Goal: Task Accomplishment & Management: Complete application form

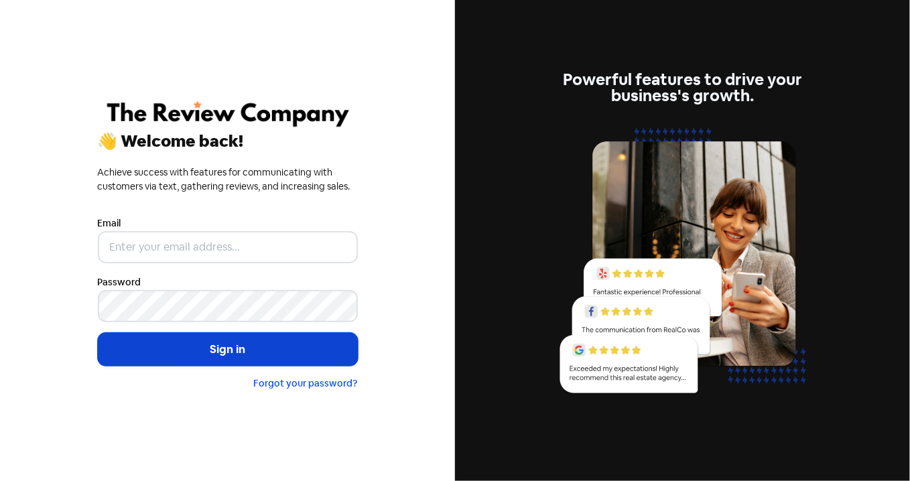
click at [263, 346] on button "Sign in" at bounding box center [228, 350] width 260 height 34
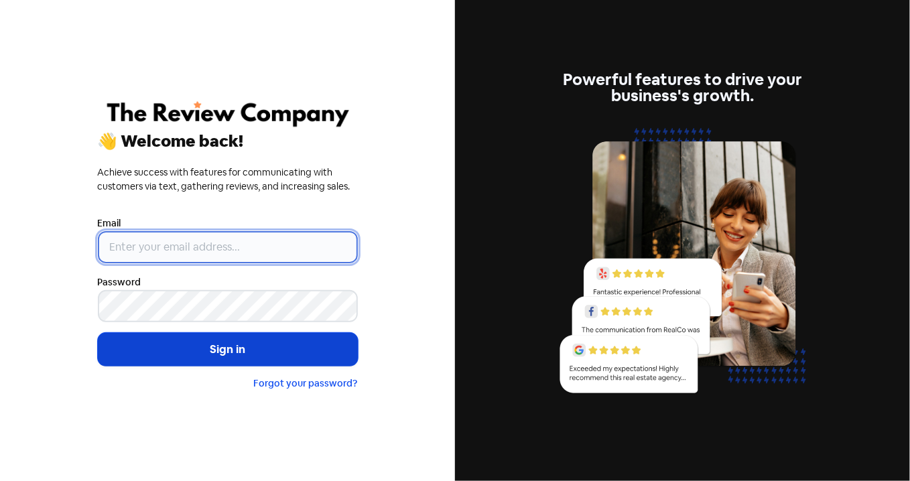
type input "[PERSON_NAME][EMAIL_ADDRESS][DOMAIN_NAME]"
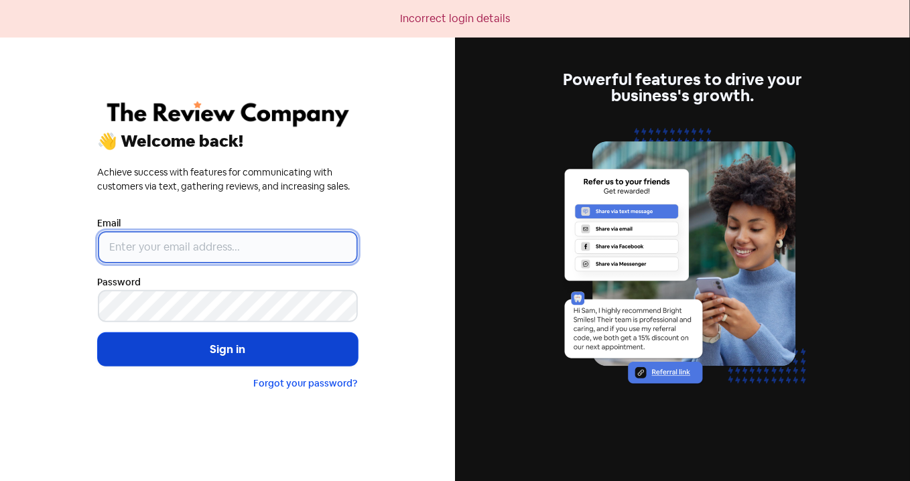
type input "[PERSON_NAME][EMAIL_ADDRESS][DOMAIN_NAME]"
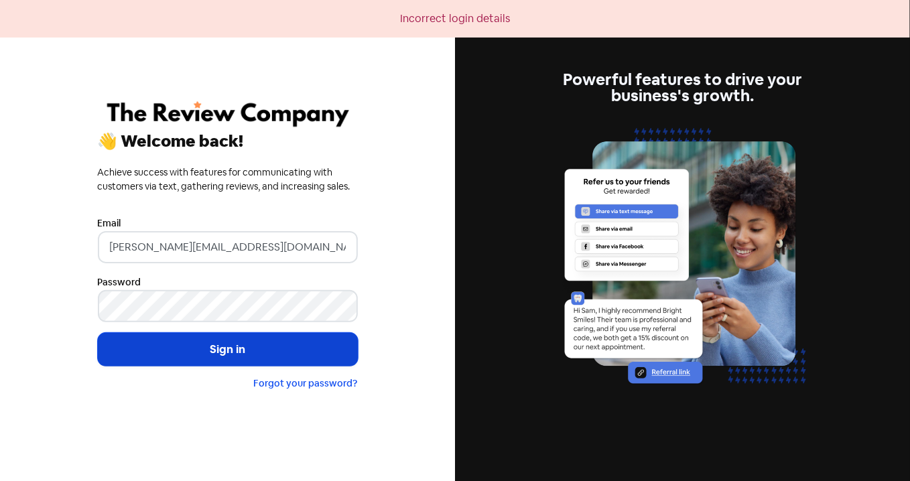
click at [218, 350] on button "Sign in" at bounding box center [228, 350] width 260 height 34
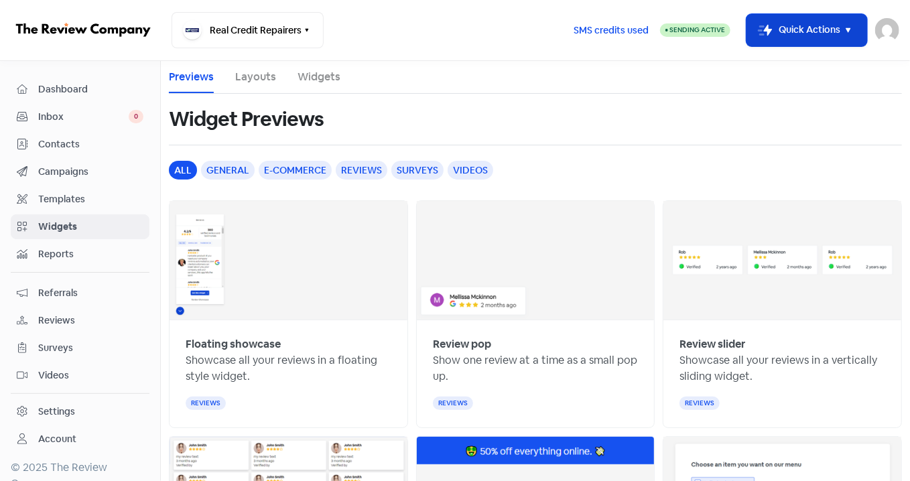
click at [850, 29] on icon "button" at bounding box center [848, 30] width 5 height 5
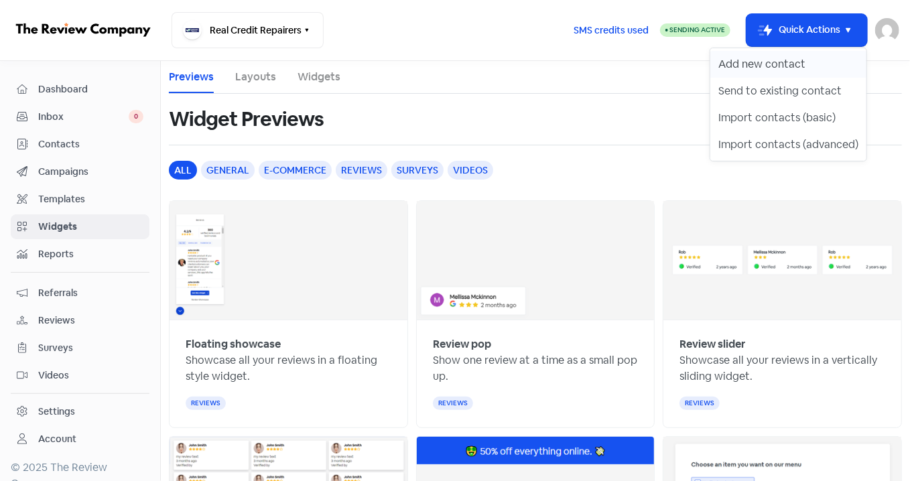
click at [810, 65] on button "Add new contact" at bounding box center [788, 64] width 156 height 27
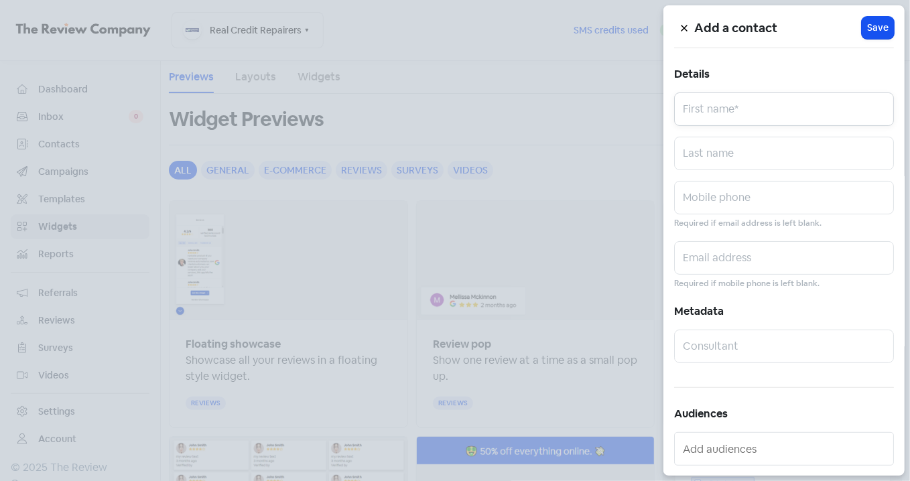
click at [708, 111] on input "text" at bounding box center [784, 109] width 220 height 34
paste input "Nilesh Sagar"
drag, startPoint x: 713, startPoint y: 114, endPoint x: 755, endPoint y: 116, distance: 42.3
click at [763, 112] on input "Nilesh Sagar" at bounding box center [784, 109] width 220 height 34
type input "Nilesh"
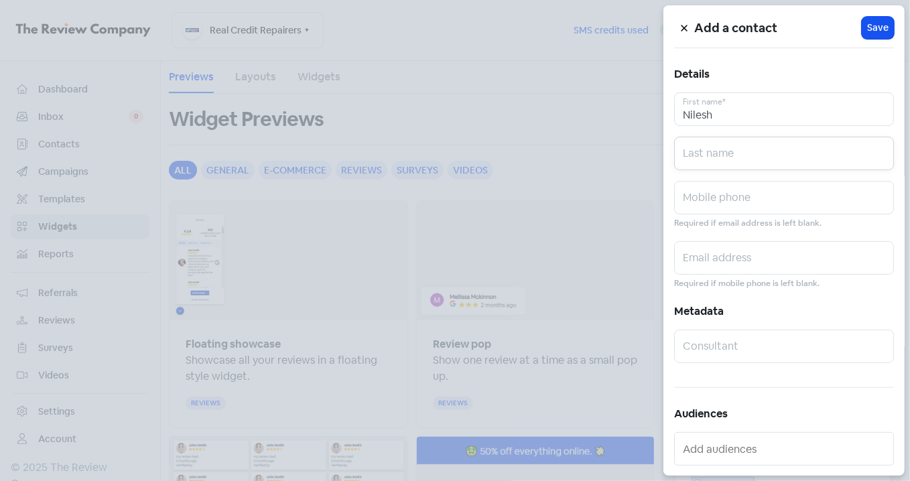
click at [698, 149] on input "text" at bounding box center [784, 154] width 220 height 34
paste input "Sagar"
type input "Sagar"
click at [718, 204] on input "text" at bounding box center [784, 198] width 220 height 34
paste input "0450639191"
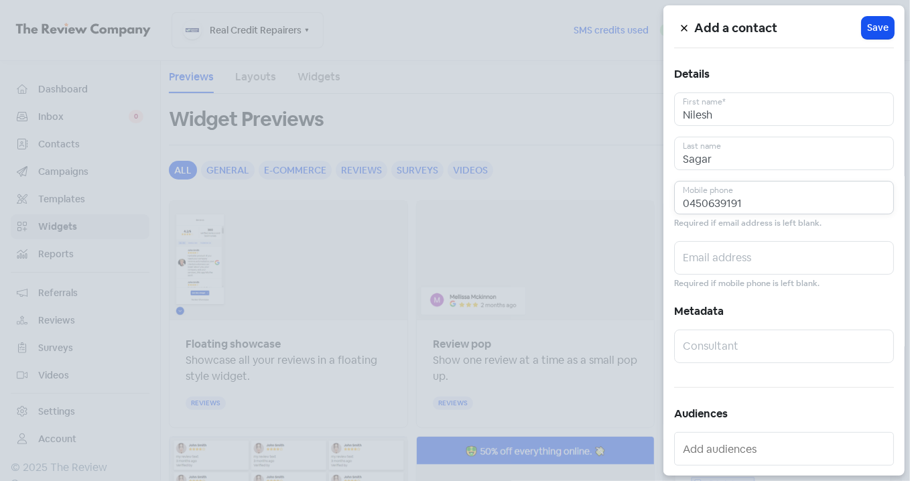
type input "0450639191"
click at [732, 253] on input "text" at bounding box center [784, 258] width 220 height 34
paste input "sagar_nilesh2000@yahoo.com"
type input "sagar_nilesh2000@yahoo.com"
click at [874, 26] on span "Save" at bounding box center [877, 28] width 21 height 14
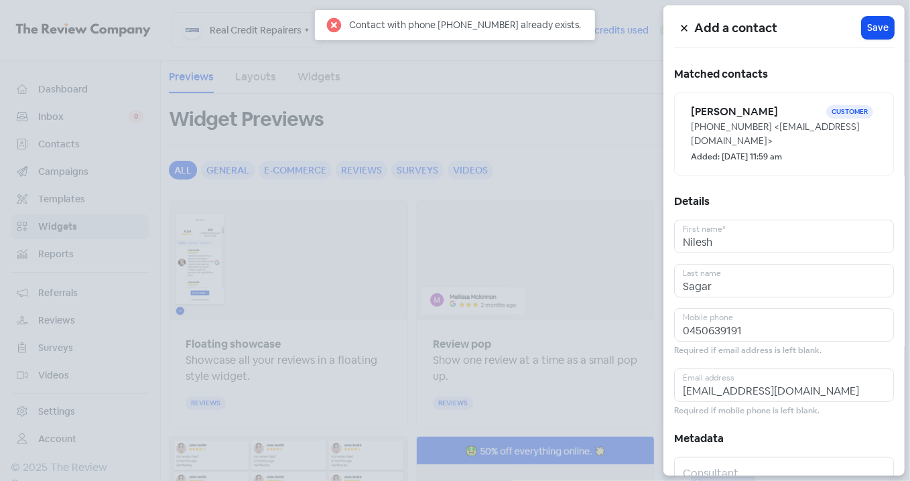
click at [682, 25] on icon at bounding box center [684, 28] width 8 height 8
